Goal: Information Seeking & Learning: Learn about a topic

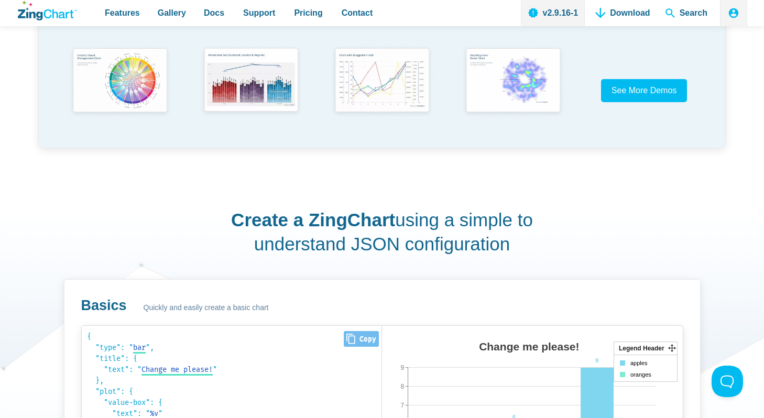
scroll to position [404, 0]
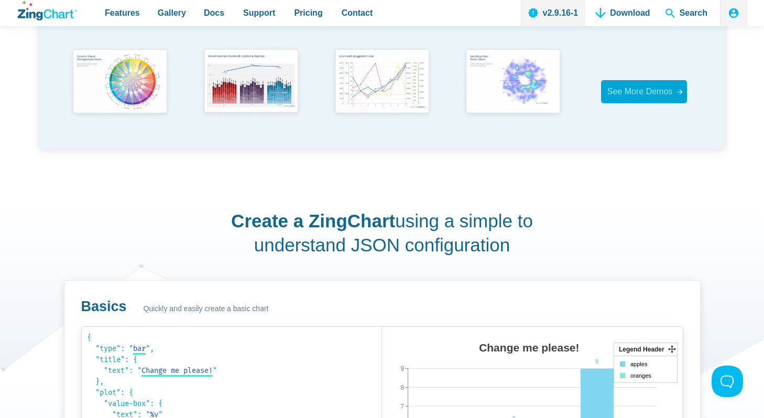
click at [627, 95] on span "See More Demos" at bounding box center [640, 91] width 66 height 9
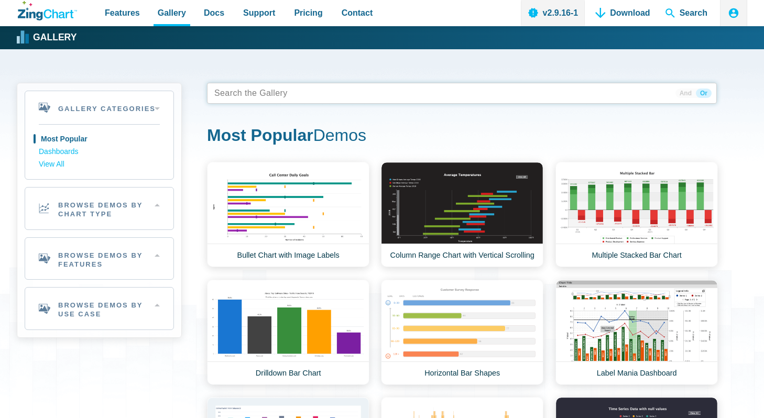
click at [447, 96] on tags "App Content" at bounding box center [462, 93] width 510 height 21
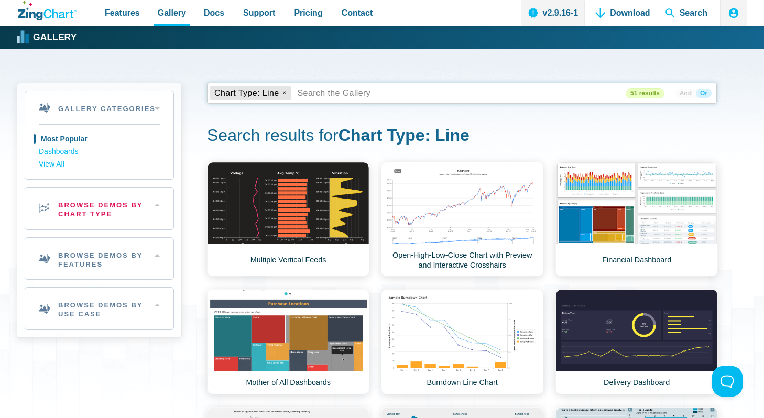
click at [128, 221] on h2 "Browse Demos By Chart Type" at bounding box center [99, 209] width 148 height 42
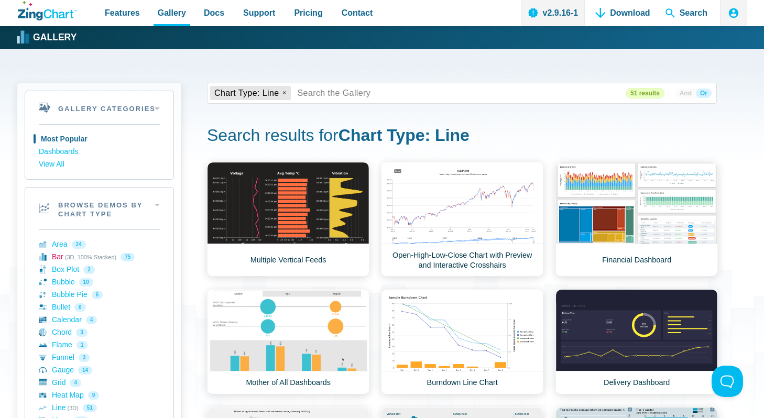
click at [60, 257] on link "Bar (3D, 100% Stacked) 75" at bounding box center [99, 257] width 121 height 13
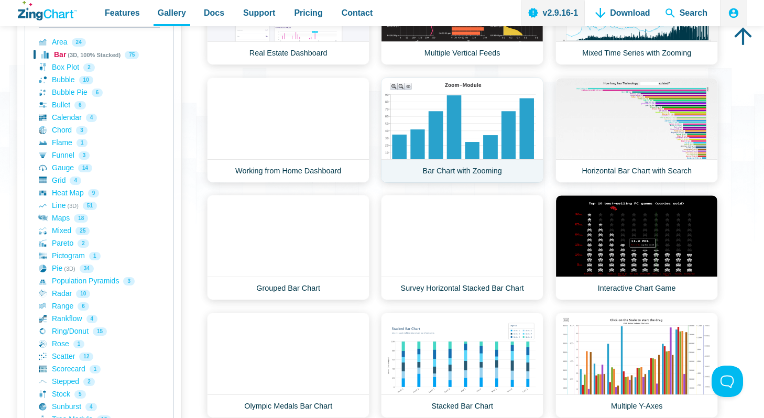
scroll to position [188, 0]
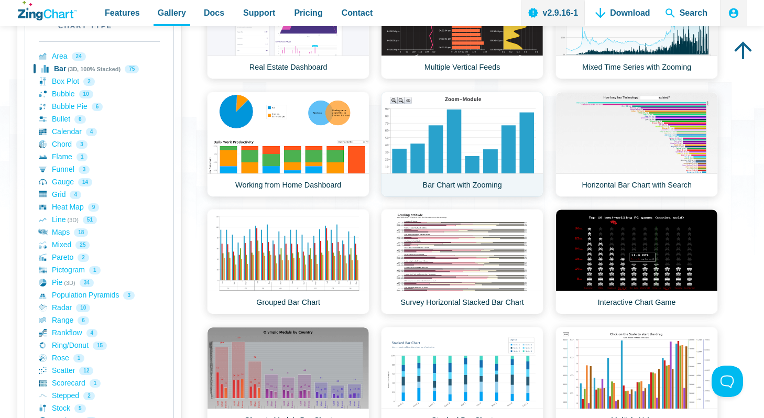
click at [459, 166] on link "Bar Chart with Zooming" at bounding box center [462, 144] width 162 height 105
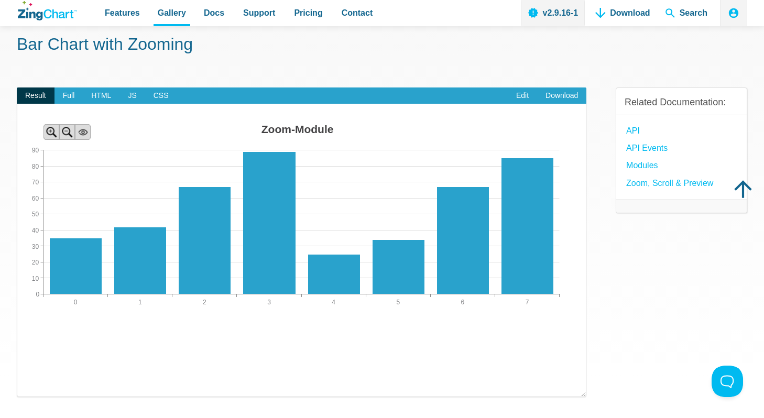
scroll to position [31, 0]
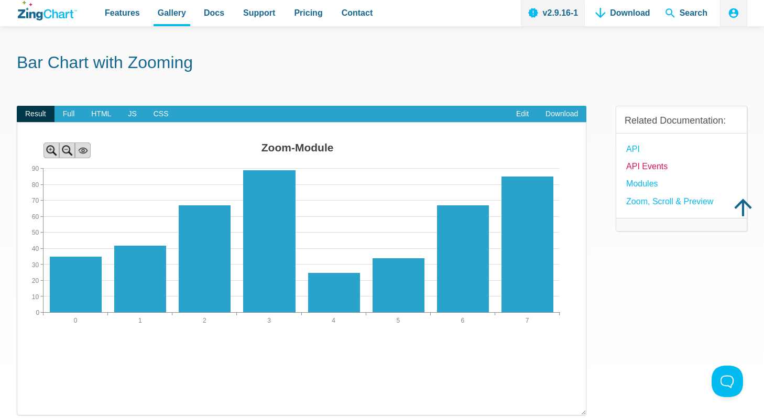
click at [647, 169] on link "API Events" at bounding box center [646, 166] width 41 height 14
click at [64, 114] on span "Full" at bounding box center [69, 114] width 29 height 17
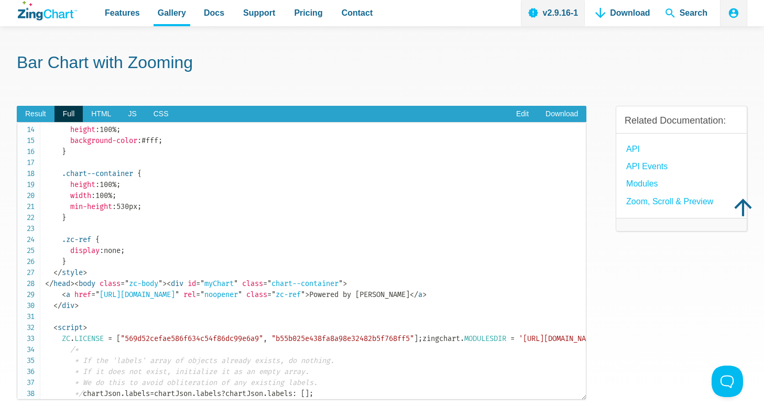
scroll to position [0, 0]
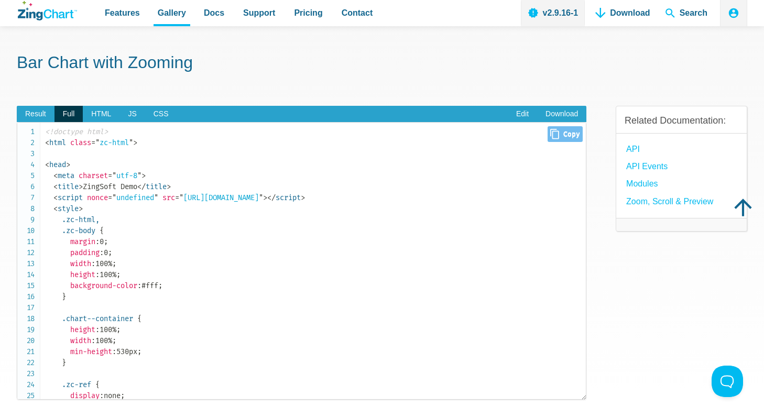
click at [557, 132] on icon "App Content" at bounding box center [554, 134] width 9 height 10
type input "<!doctype html><html class="zc-html"><head> <meta charset="utf-8"> <title>ZingS…"
